Goal: Information Seeking & Learning: Learn about a topic

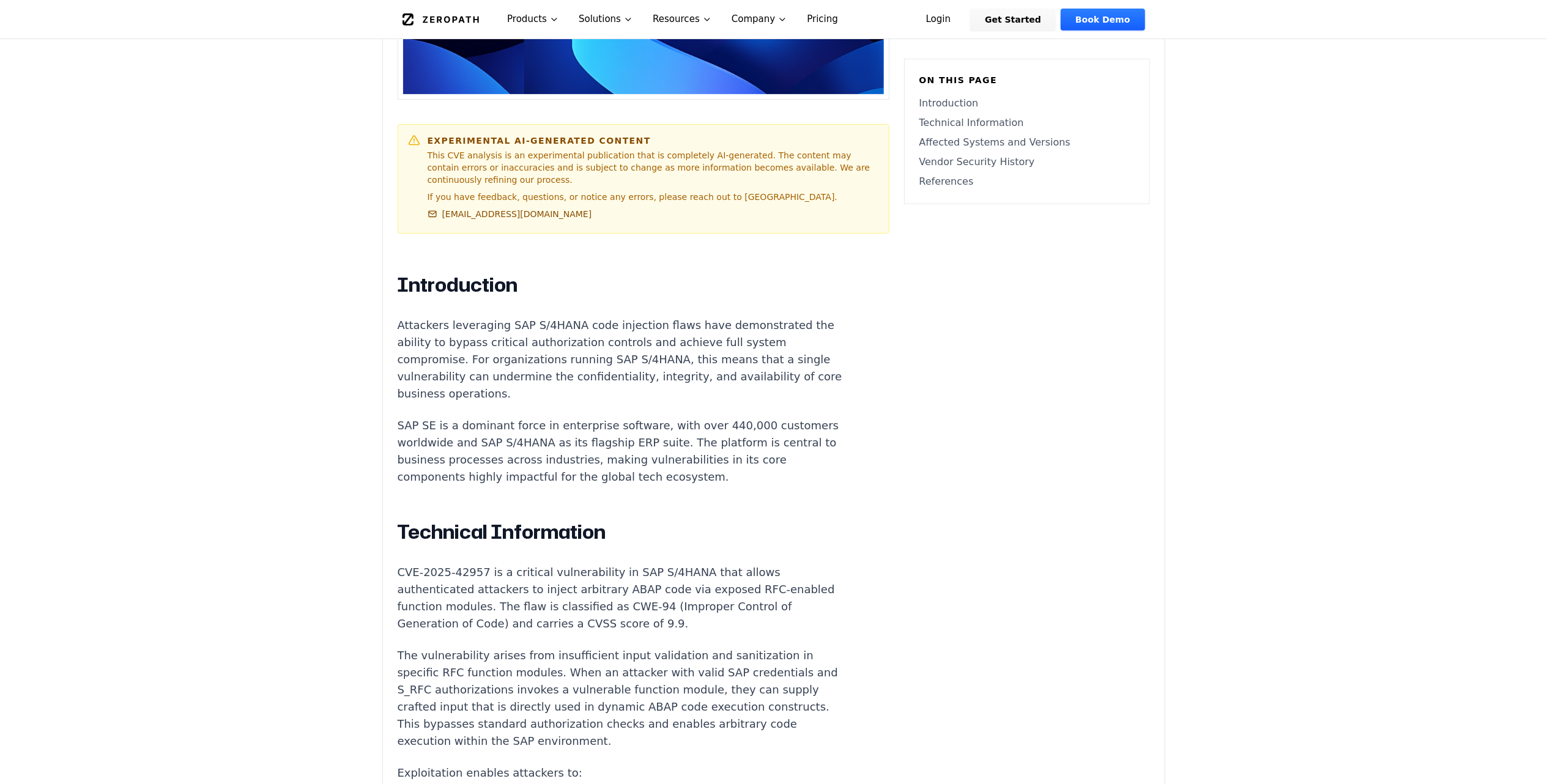
scroll to position [652, 0]
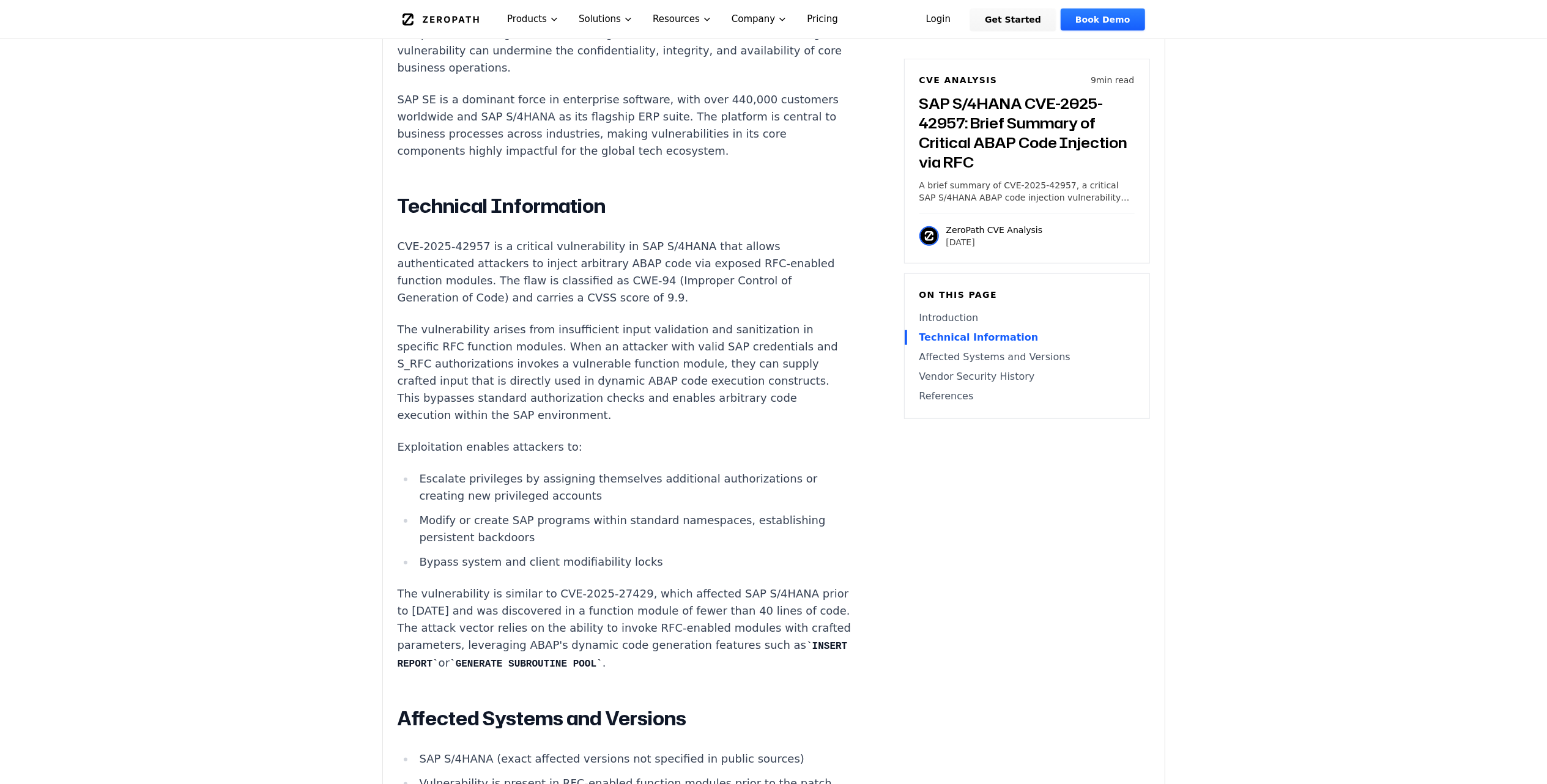
scroll to position [1544, 0]
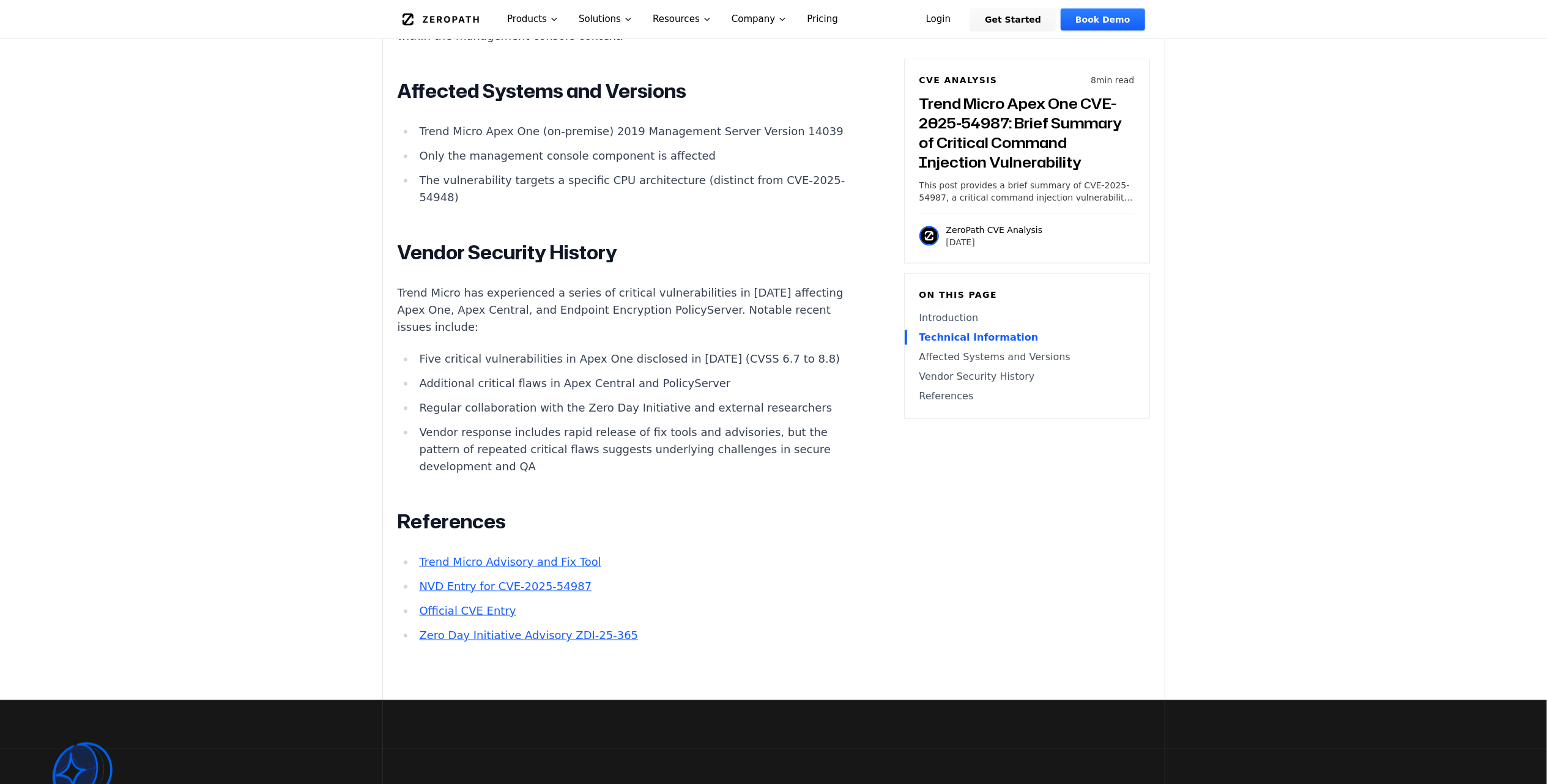
scroll to position [1794, 0]
